Goal: Task Accomplishment & Management: Complete application form

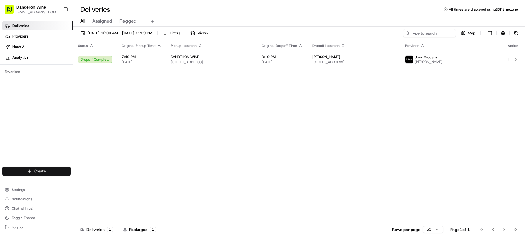
click at [52, 171] on html "Dandelion Wine [EMAIL_ADDRESS][DOMAIN_NAME] Toggle Sidebar Deliveries Providers…" at bounding box center [262, 118] width 525 height 236
click at [117, 181] on link "Delivery" at bounding box center [105, 182] width 65 height 11
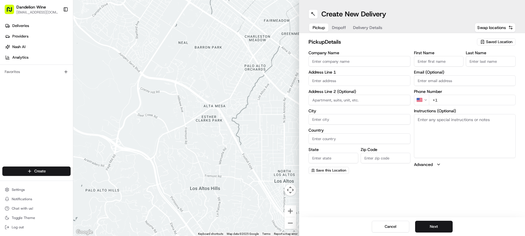
click at [362, 65] on input "Company Name" at bounding box center [359, 61] width 102 height 11
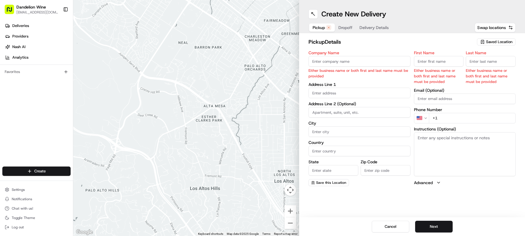
click at [502, 41] on span "Saved Location" at bounding box center [499, 41] width 26 height 5
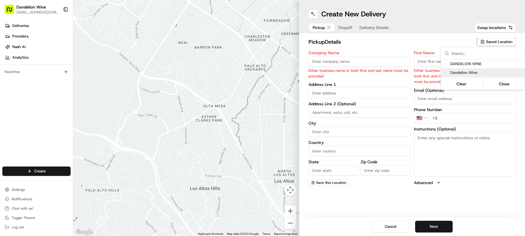
click at [473, 63] on span "DANDELION WINE" at bounding box center [486, 63] width 72 height 5
type input "DANDELION WINE"
type input "153 Franklin St"
type input "Brooklyn"
type input "US"
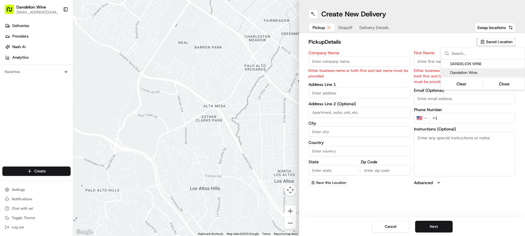
type input "NY"
type input "11222"
type input "[EMAIL_ADDRESS][DOMAIN_NAME]"
type input "[PHONE_NUMBER]"
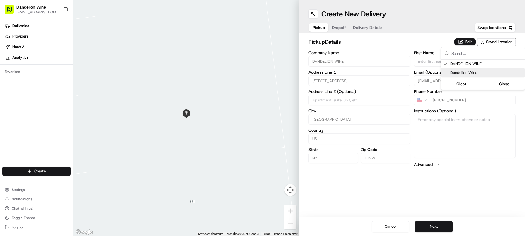
click at [433, 225] on html "Dandelion Wine cheers@dandelionwinenyc.com Toggle Sidebar Deliveries Providers …" at bounding box center [262, 118] width 525 height 236
click at [436, 226] on button "Next" at bounding box center [433, 226] width 37 height 12
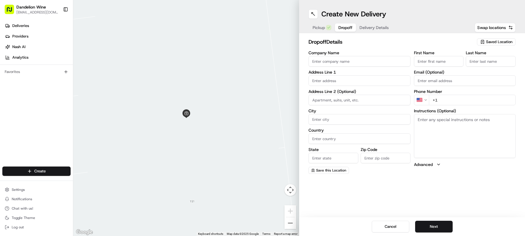
click at [337, 62] on input "Company Name" at bounding box center [359, 61] width 102 height 11
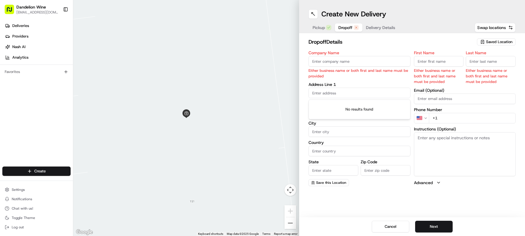
click at [360, 90] on input "text" at bounding box center [359, 93] width 102 height 11
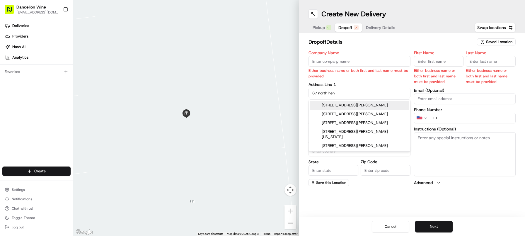
click at [367, 105] on div "67 North Henry Street, Brooklyn, NY" at bounding box center [359, 105] width 99 height 9
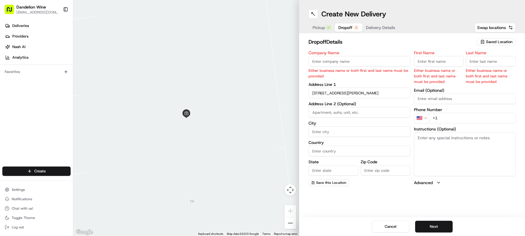
type input "67 N Henry St, Brooklyn, NY 11222, USA"
type input "Brooklyn"
type input "United States"
type input "NY"
type input "11222"
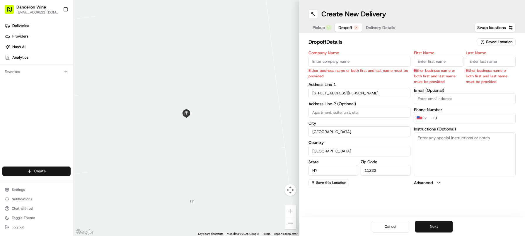
type input "67 North Henry Street"
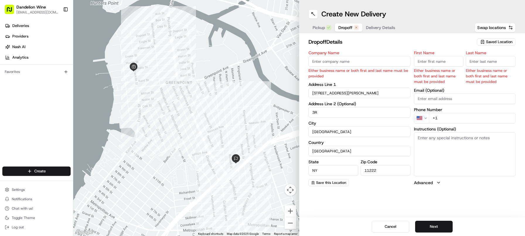
type input "3R"
click at [465, 117] on input "+1" at bounding box center [472, 118] width 87 height 11
paste input "917 575 8046"
type input "+1 917 575 8046"
click at [440, 142] on textarea "Instructions (Optional)" at bounding box center [465, 154] width 102 height 44
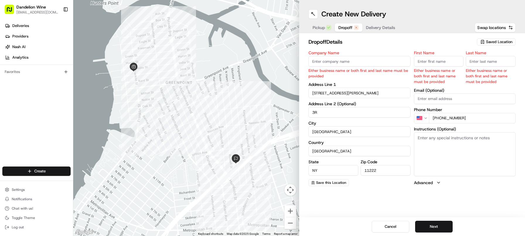
click at [424, 59] on input "First Name" at bounding box center [439, 61] width 50 height 11
paste input "[PERSON_NAME]"
drag, startPoint x: 439, startPoint y: 61, endPoint x: 426, endPoint y: 62, distance: 13.2
click at [426, 62] on input "[PERSON_NAME]" at bounding box center [439, 61] width 50 height 11
click at [441, 60] on input "[PERSON_NAME]" at bounding box center [439, 61] width 50 height 11
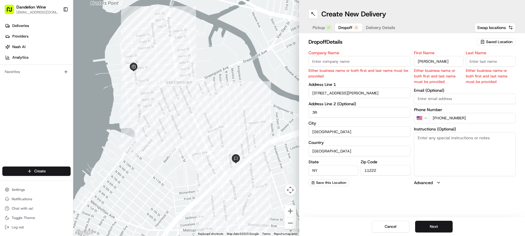
drag, startPoint x: 438, startPoint y: 62, endPoint x: 425, endPoint y: 62, distance: 12.6
click at [425, 62] on input "[PERSON_NAME]" at bounding box center [439, 61] width 50 height 11
type input "Dilip"
click at [490, 59] on input "Last Name" at bounding box center [491, 61] width 50 height 11
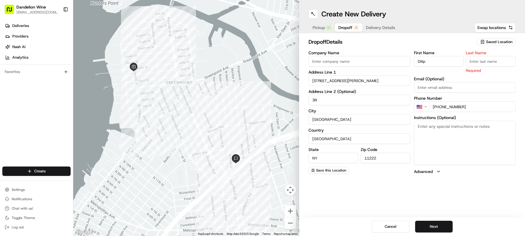
paste input "Aidasani"
type input "Aidasani"
click at [445, 76] on div "First Name Dilip Last Name Aidasani Required Email (Optional) Phone Number US +…" at bounding box center [465, 113] width 102 height 124
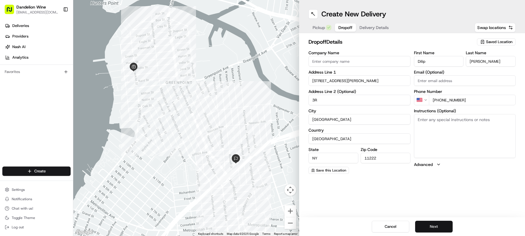
click at [436, 223] on button "Next" at bounding box center [433, 226] width 37 height 12
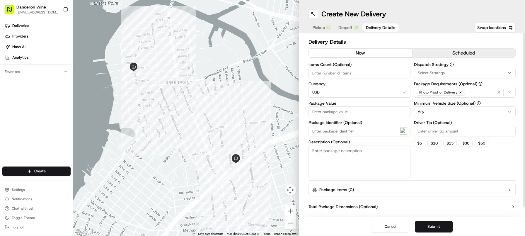
click at [426, 134] on input "Driver Tip (Optional)" at bounding box center [465, 131] width 102 height 11
type input "4"
click at [436, 160] on div "Dispatch Strategy Select Strategy Package Requirements (Optional) Photo Proof o…" at bounding box center [465, 119] width 102 height 115
click at [317, 26] on span "Pickup" at bounding box center [318, 28] width 12 height 6
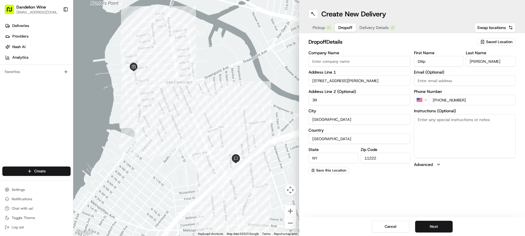
click at [339, 26] on span "Dropoff" at bounding box center [345, 28] width 14 height 6
click at [431, 226] on button "Next" at bounding box center [433, 226] width 37 height 12
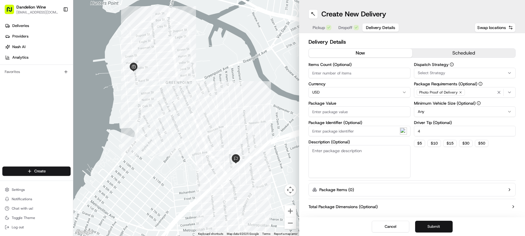
click at [430, 228] on button "Submit" at bounding box center [433, 226] width 37 height 12
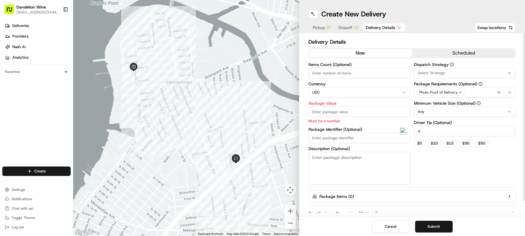
click at [340, 112] on input "Package Value" at bounding box center [359, 111] width 102 height 11
type input "50"
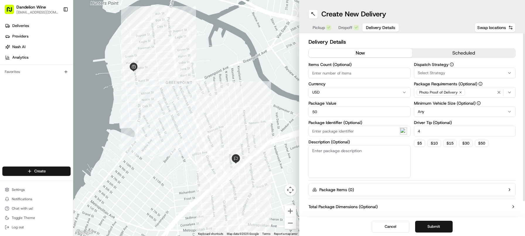
click at [339, 72] on input "Items Count (Optional)" at bounding box center [359, 73] width 102 height 11
type input "2"
click at [432, 227] on button "Submit" at bounding box center [433, 226] width 37 height 12
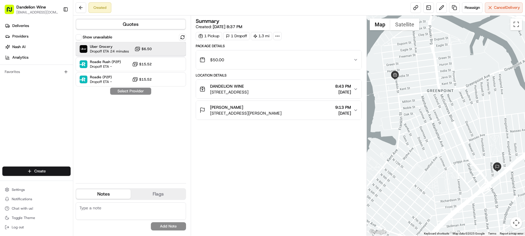
click at [152, 48] on div "Uber Grocery Dropoff ETA 24 minutes $6.50" at bounding box center [131, 49] width 110 height 14
click at [130, 90] on button "Assign Provider" at bounding box center [131, 91] width 42 height 7
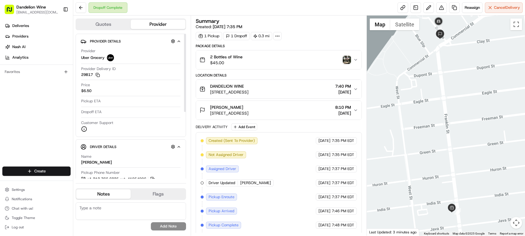
scroll to position [13, 0]
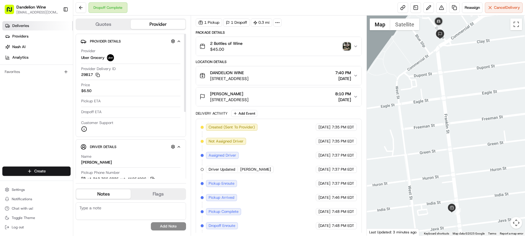
click at [8, 21] on link "Deliveries" at bounding box center [37, 25] width 71 height 9
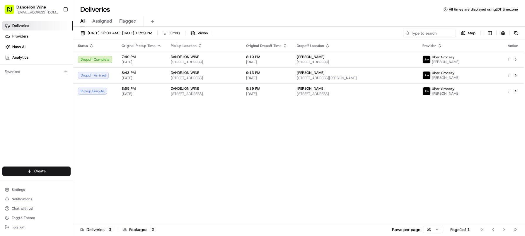
click at [32, 170] on html "Dandelion Wine cheers@dandelionwinenyc.com Toggle Sidebar Deliveries Providers …" at bounding box center [262, 118] width 525 height 236
click at [101, 184] on link "Delivery" at bounding box center [105, 182] width 65 height 11
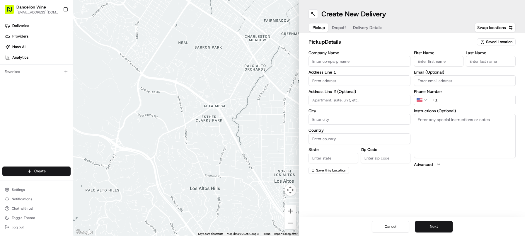
click at [499, 42] on span "Saved Location" at bounding box center [499, 41] width 26 height 5
click at [475, 63] on span "DANDELION WINE" at bounding box center [486, 63] width 72 height 5
type input "DANDELION WINE"
type input "153 Franklin St"
type input "Brooklyn"
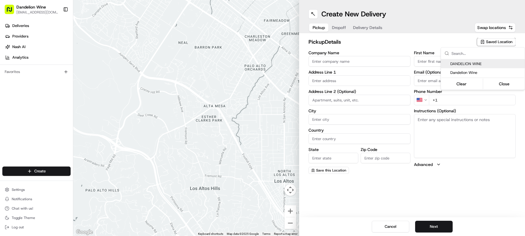
type input "US"
type input "NY"
type input "11222"
type input "[EMAIL_ADDRESS][DOMAIN_NAME]"
type input "[PHONE_NUMBER]"
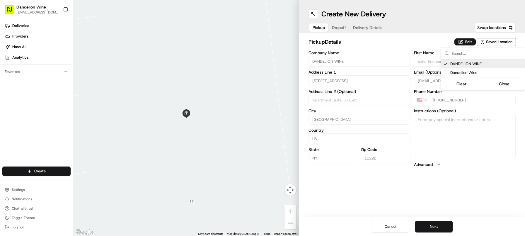
click at [461, 64] on span "DANDELION WINE" at bounding box center [486, 63] width 72 height 5
type input "+1"
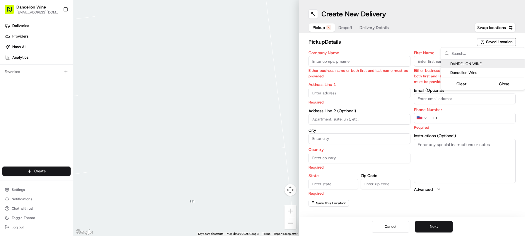
click at [415, 45] on html "Dandelion Wine cheers@dandelionwinenyc.com Toggle Sidebar Deliveries Providers …" at bounding box center [262, 118] width 525 height 236
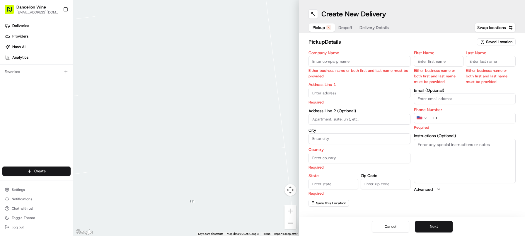
click at [322, 62] on input "Company Name" at bounding box center [359, 61] width 102 height 11
click at [439, 69] on p "Either business name or both first and last name must be provided" at bounding box center [439, 76] width 50 height 17
click at [421, 61] on input "First Name" at bounding box center [439, 61] width 50 height 11
type input "Candace"
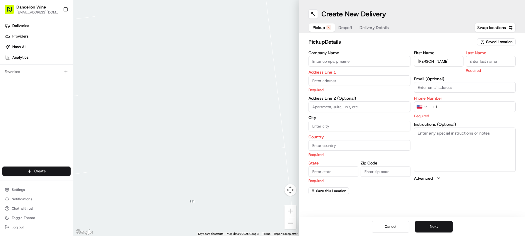
click at [497, 57] on input "Last Name" at bounding box center [491, 61] width 50 height 11
type input "Henderson"
click at [487, 74] on div "First Name Candace Last Name Henderson Required Email (Optional) Phone Number U…" at bounding box center [465, 122] width 102 height 143
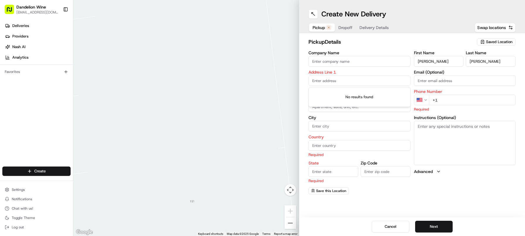
click at [349, 79] on input "text" at bounding box center [359, 80] width 102 height 11
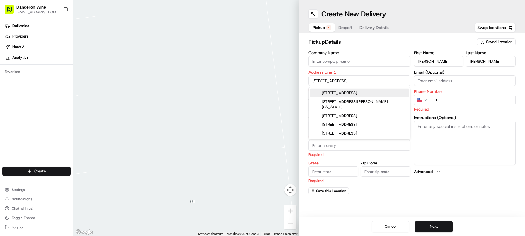
click at [345, 93] on div "125 Green Street, Brooklyn, NY" at bounding box center [359, 92] width 99 height 9
type input "125 Green St, Brooklyn, NY 11222, USA"
type input "Brooklyn"
type input "United States"
type input "NY"
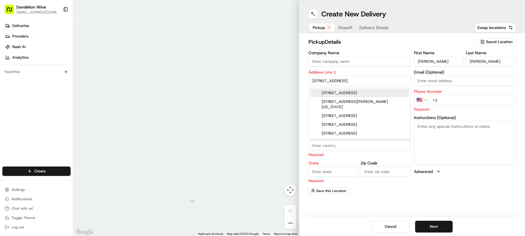
type input "11222"
type input "125 Green Street"
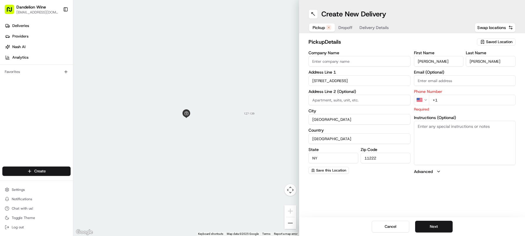
type input "2"
type input "3D"
click at [461, 99] on input "+1" at bounding box center [472, 100] width 87 height 11
paste input "562 544 1995"
type input "+1 562 544 1995"
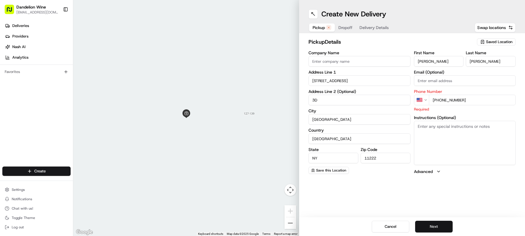
click at [439, 227] on button "Next" at bounding box center [433, 226] width 37 height 12
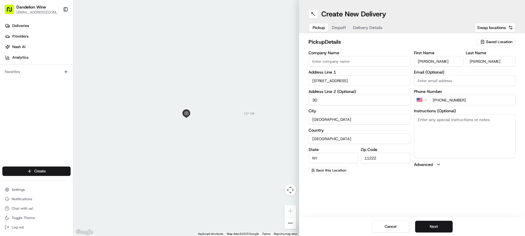
click at [319, 28] on span "Pickup" at bounding box center [318, 28] width 12 height 6
click at [498, 22] on div "Pickup Dropoff Delivery Details Swap locations" at bounding box center [411, 27] width 207 height 11
click at [498, 25] on span "Swap locations" at bounding box center [491, 28] width 29 height 6
type input "+1"
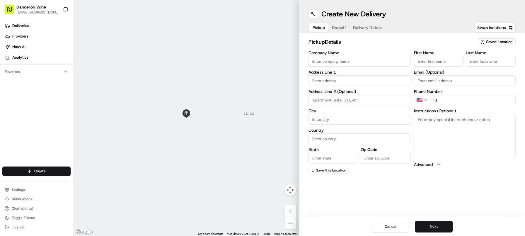
click at [488, 44] on span "Saved Location" at bounding box center [499, 41] width 26 height 5
click at [479, 64] on span "DANDELION WINE" at bounding box center [486, 63] width 72 height 5
type input "DANDELION WINE"
type input "153 Franklin St"
type input "Brooklyn"
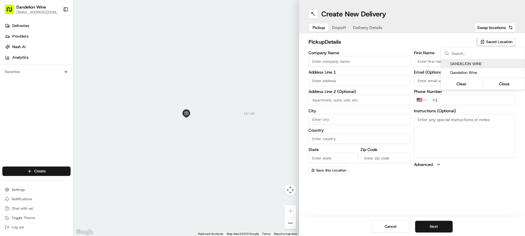
type input "US"
type input "NY"
type input "11222"
type input "[EMAIL_ADDRESS][DOMAIN_NAME]"
type input "[PHONE_NUMBER]"
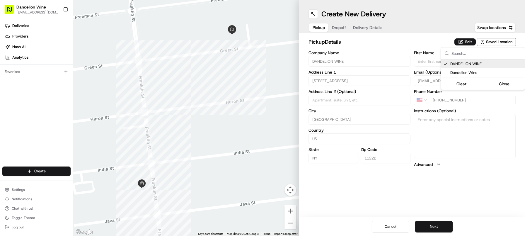
click at [336, 28] on html "Dandelion Wine cheers@dandelionwinenyc.com Toggle Sidebar Deliveries Providers …" at bounding box center [262, 118] width 525 height 236
click at [337, 28] on button "Dropoff" at bounding box center [338, 27] width 21 height 8
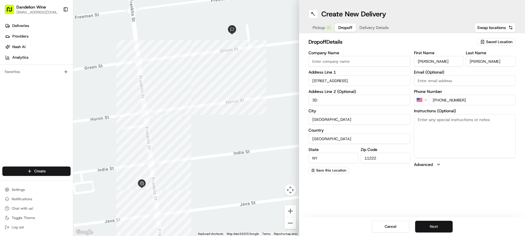
click at [432, 227] on button "Next" at bounding box center [433, 226] width 37 height 12
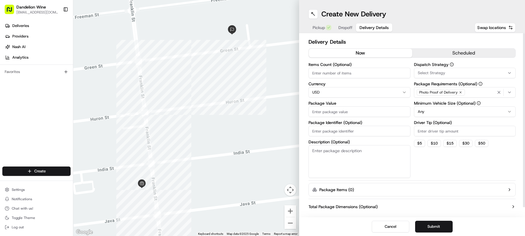
click at [342, 73] on input "Items Count (Optional)" at bounding box center [359, 73] width 102 height 11
type input "5"
click at [347, 109] on input "Package Value" at bounding box center [359, 111] width 102 height 11
type input "100"
click at [418, 140] on button "$ 5" at bounding box center [419, 143] width 11 height 7
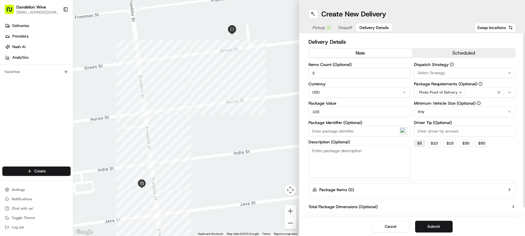
type input "5"
click at [430, 228] on button "Submit" at bounding box center [433, 226] width 37 height 12
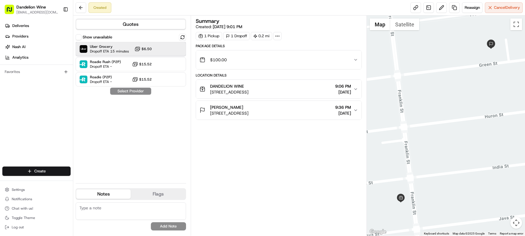
click at [101, 51] on span "Dropoff ETA 15 minutes" at bounding box center [109, 51] width 39 height 5
drag, startPoint x: 126, startPoint y: 92, endPoint x: 149, endPoint y: 96, distance: 23.4
click at [126, 92] on button "Assign Provider" at bounding box center [131, 91] width 42 height 7
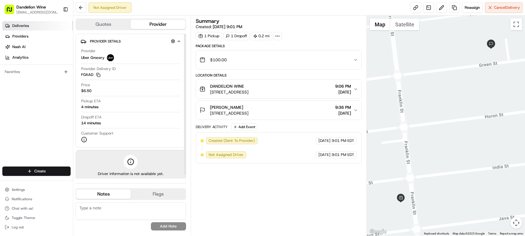
click at [29, 23] on link "Deliveries" at bounding box center [37, 25] width 71 height 9
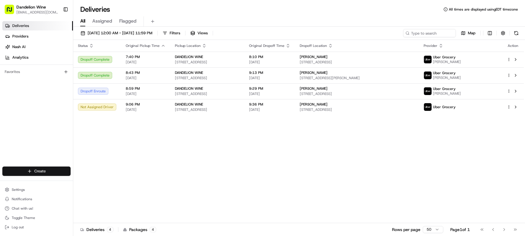
click at [45, 168] on html "Dandelion Wine cheers@dandelionwinenyc.com Toggle Sidebar Deliveries Providers …" at bounding box center [262, 118] width 525 height 236
click at [86, 178] on link "Delivery" at bounding box center [105, 182] width 65 height 11
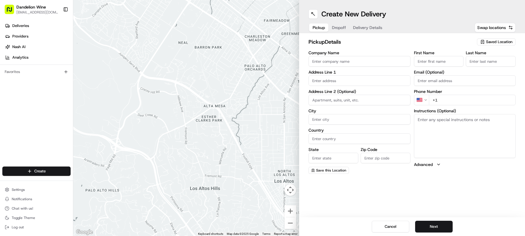
click at [497, 42] on span "Saved Location" at bounding box center [499, 41] width 26 height 5
click at [466, 64] on span "DANDELION WINE" at bounding box center [486, 63] width 72 height 5
type input "DANDELION WINE"
type input "153 Franklin St"
type input "Brooklyn"
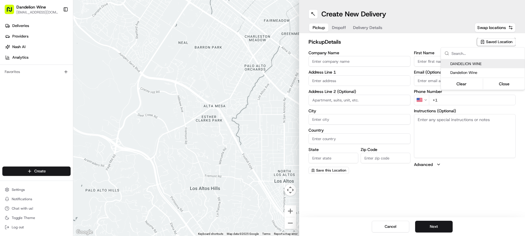
type input "US"
type input "NY"
type input "11222"
type input "[EMAIL_ADDRESS][DOMAIN_NAME]"
type input "[PHONE_NUMBER]"
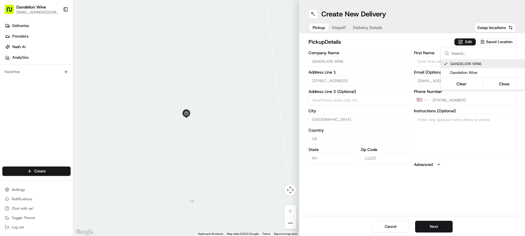
click at [336, 28] on html "Dandelion Wine cheers@dandelionwinenyc.com Toggle Sidebar Deliveries Providers …" at bounding box center [262, 118] width 525 height 236
click at [337, 28] on button "Dropoff" at bounding box center [338, 27] width 21 height 8
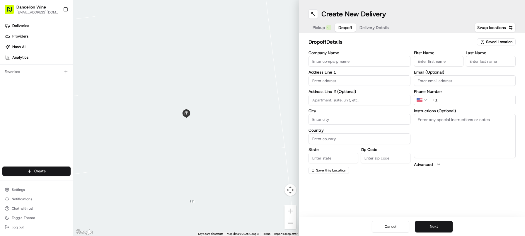
click at [431, 65] on input "First Name" at bounding box center [439, 61] width 50 height 11
type input "Heather"
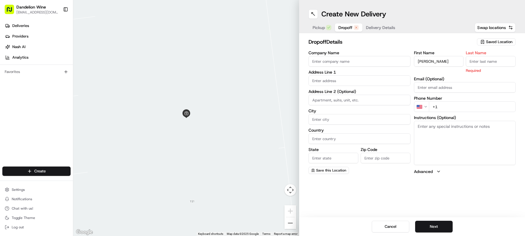
click at [485, 57] on input "Last Name" at bounding box center [491, 61] width 50 height 11
type input "Breen"
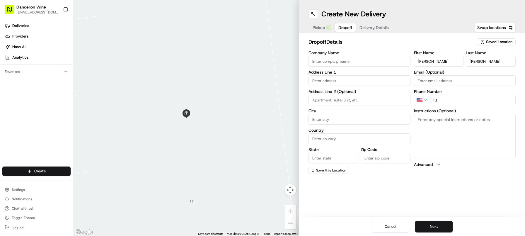
click at [450, 102] on div "Phone Number US +1" at bounding box center [465, 97] width 102 height 16
paste input "516 312 3310"
type input "+1 516 312 3310"
click at [429, 132] on textarea "Instructions (Optional)" at bounding box center [465, 136] width 102 height 44
click at [366, 81] on input "text" at bounding box center [359, 80] width 102 height 11
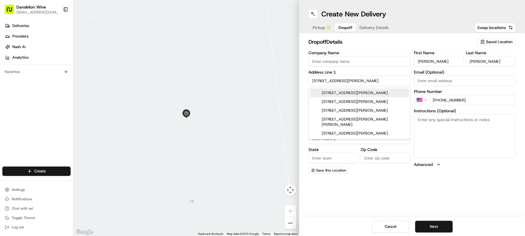
click at [359, 92] on div "146 Norman Avenue, Brooklyn, NY" at bounding box center [359, 92] width 99 height 9
type input "[STREET_ADDRESS][PERSON_NAME]"
type input "Brooklyn"
type input "United States"
type input "NY"
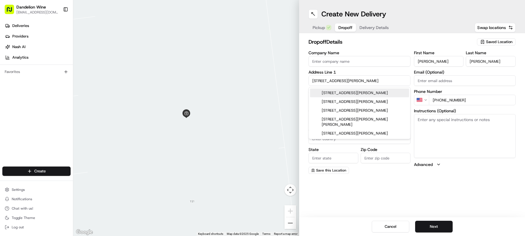
type input "11222"
type input "146 Norman Avenue"
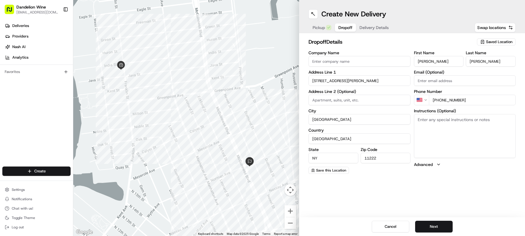
click at [348, 99] on input at bounding box center [359, 100] width 102 height 11
type input "Apt D"
click at [433, 130] on textarea "Instructions (Optional)" at bounding box center [465, 136] width 102 height 44
click at [438, 229] on button "Next" at bounding box center [433, 226] width 37 height 12
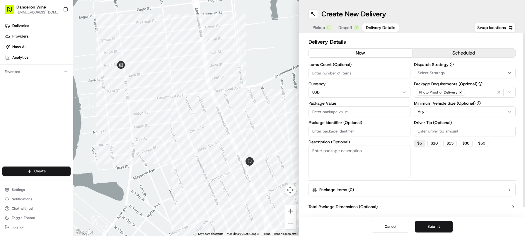
click at [419, 143] on button "$ 5" at bounding box center [419, 143] width 11 height 7
type input "5"
click at [367, 114] on input "Package Value" at bounding box center [359, 111] width 102 height 11
type input "50"
click at [318, 71] on input "Items Count (Optional)" at bounding box center [359, 73] width 102 height 11
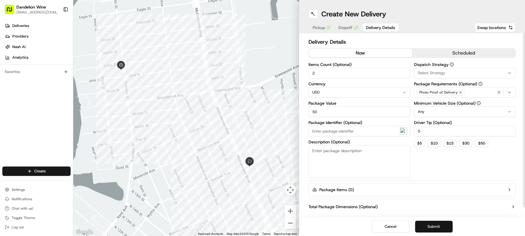
type input "2"
click at [443, 227] on button "Submit" at bounding box center [433, 226] width 37 height 12
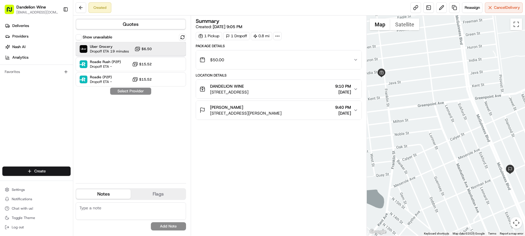
click at [105, 48] on span "Uber Grocery" at bounding box center [109, 46] width 39 height 5
click at [128, 91] on button "Assign Provider" at bounding box center [131, 91] width 42 height 7
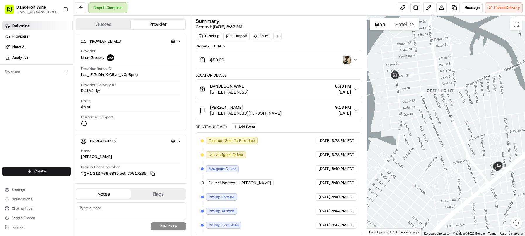
click at [32, 24] on link "Deliveries" at bounding box center [37, 25] width 71 height 9
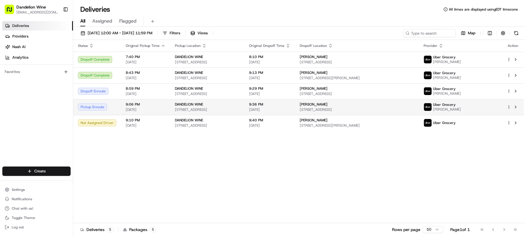
click at [119, 105] on td "Pickup Enroute" at bounding box center [97, 107] width 48 height 16
